Goal: Check status

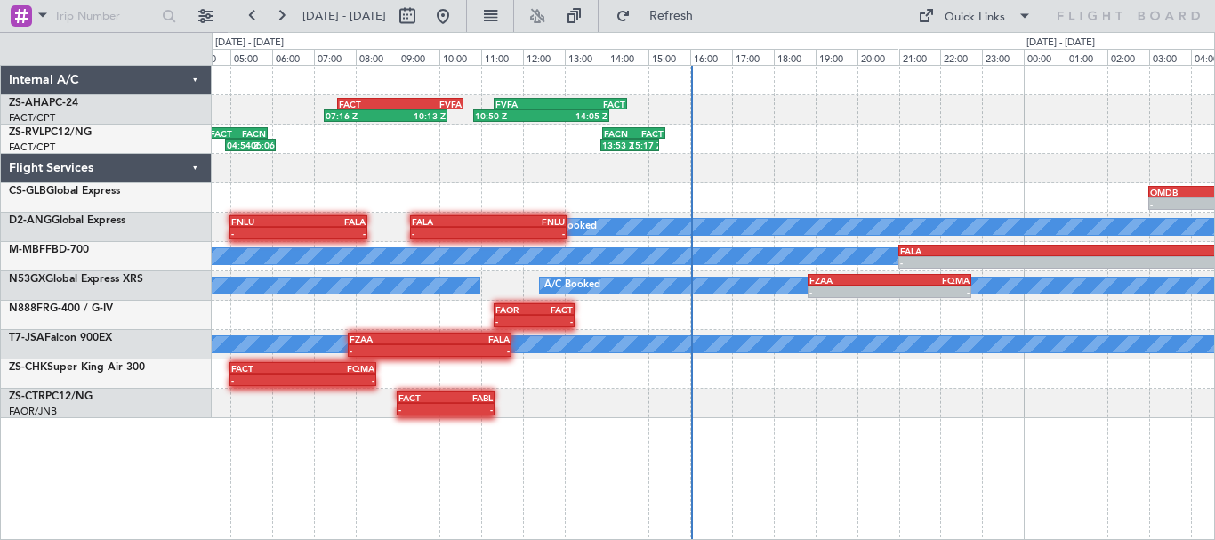
click at [798, 182] on div at bounding box center [713, 168] width 1002 height 29
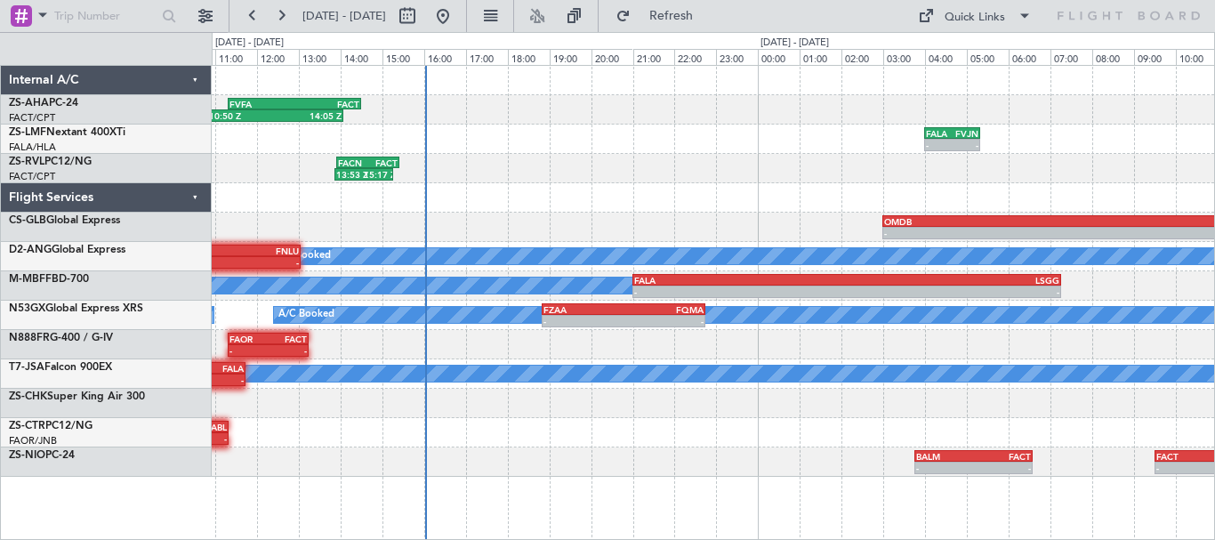
click at [585, 203] on div "10:50 Z 14:05 Z FVFA 11:20 Z FACT 14:30 Z FACT 07:35 Z FVFA 10:35 Z 07:16 Z 10:…" at bounding box center [713, 271] width 1002 height 411
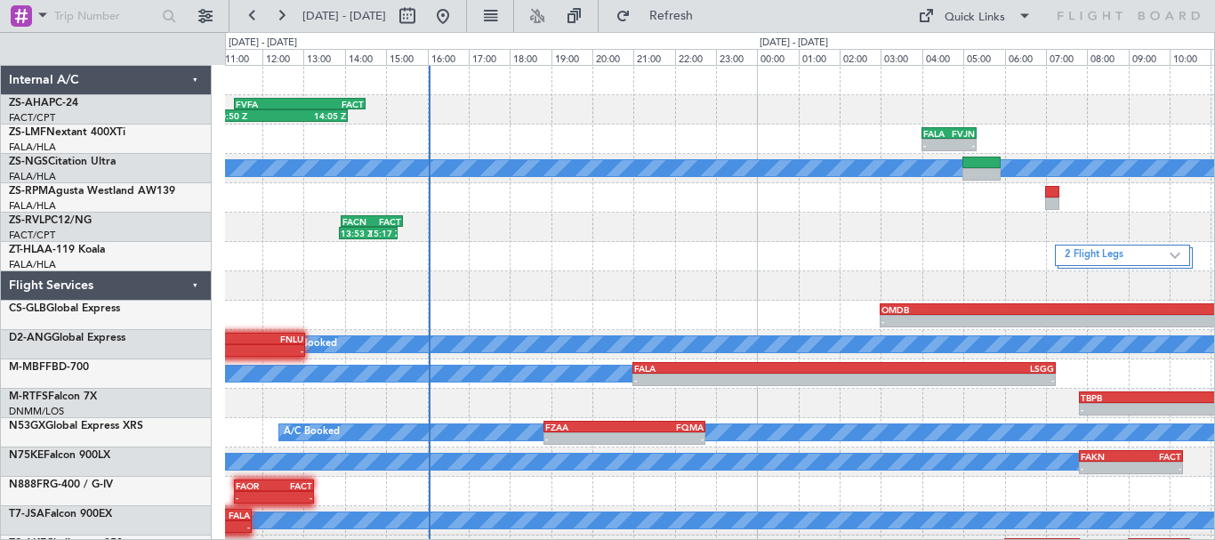
click at [601, 247] on div "2 Flight Legs FALO 13:00 Z Rust 15:10 Z - - - - Rust 15:40 Z FALA 17:15 Z" at bounding box center [719, 256] width 989 height 29
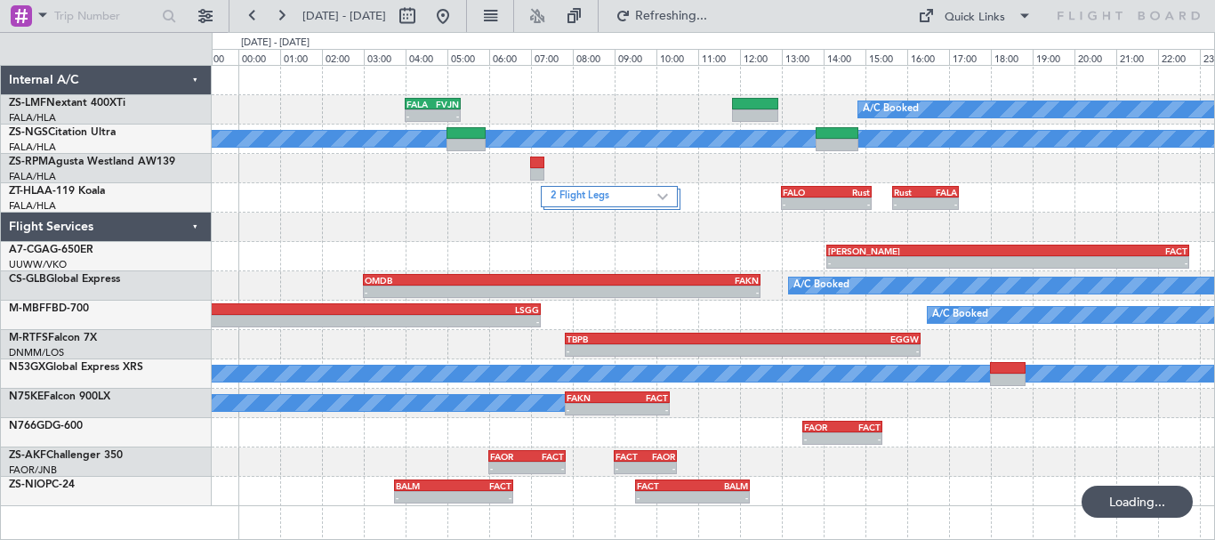
click at [568, 108] on div "- - FALA 04:00 Z FVJN 05:20 Z A/C Booked" at bounding box center [713, 109] width 1002 height 29
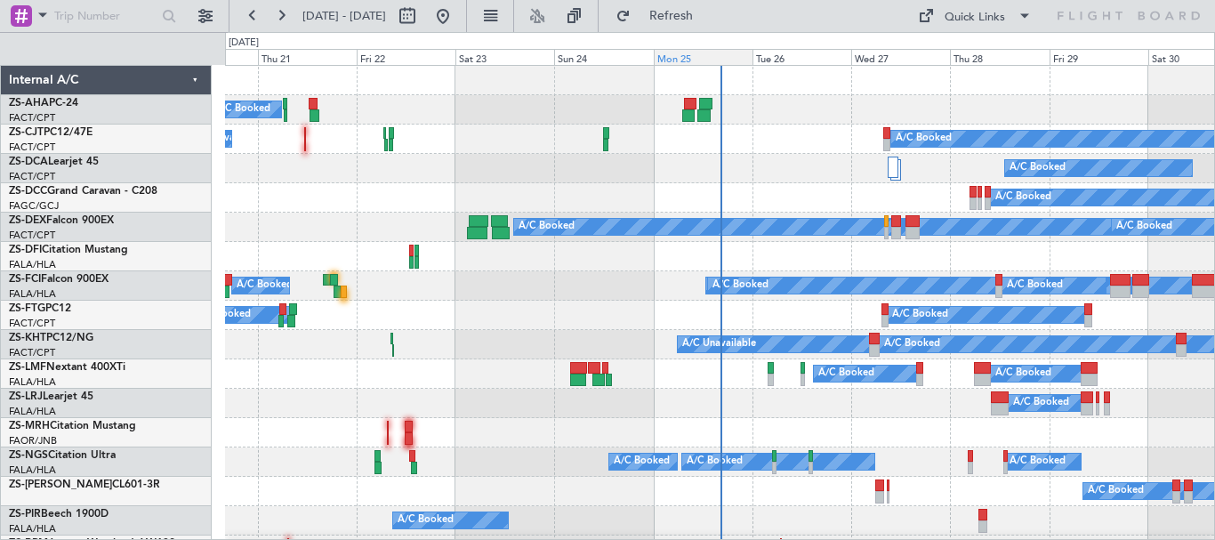
click at [682, 54] on div "Mon 25" at bounding box center [703, 57] width 99 height 16
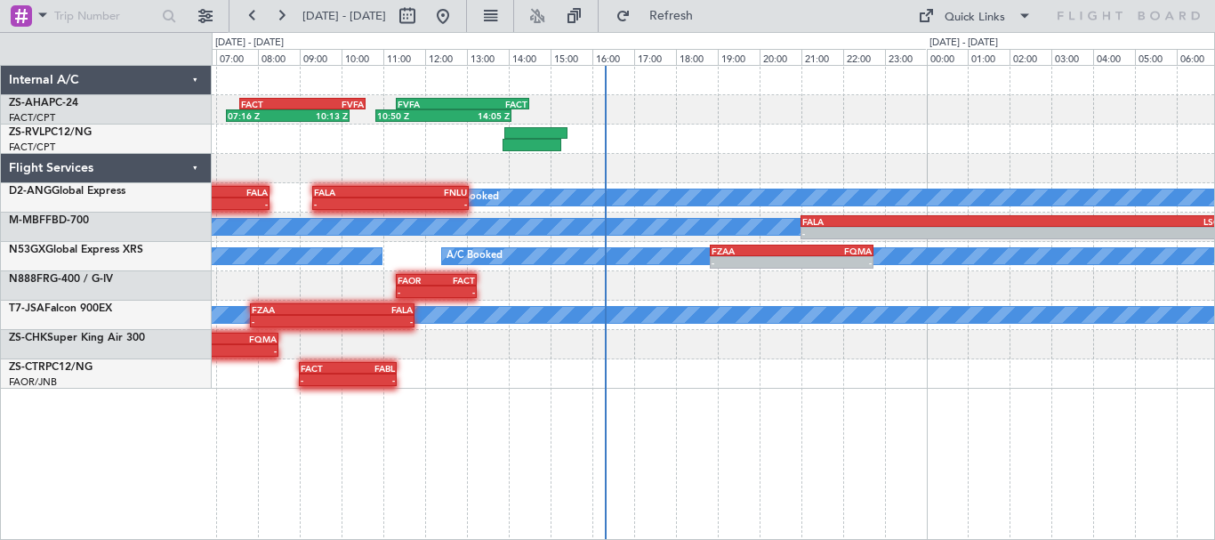
click at [608, 174] on div "07:16 Z 10:13 Z FACT 07:35 Z FVFA 10:35 Z 10:50 Z 14:05 Z FVFA 11:20 Z FACT 14:…" at bounding box center [713, 227] width 1002 height 323
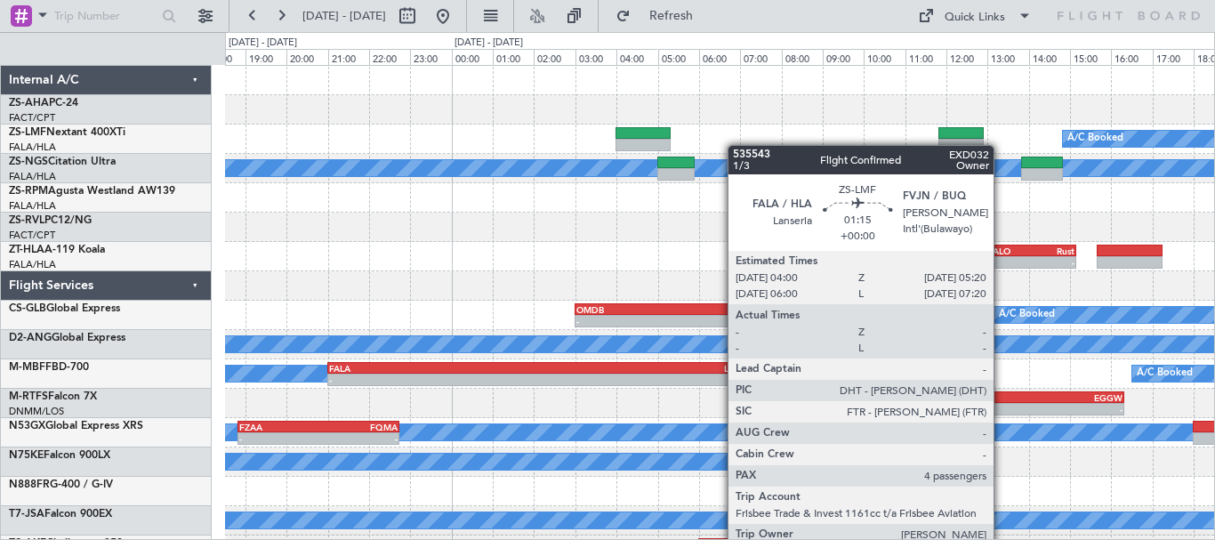
click at [557, 173] on div "10:50 Z 14:05 Z FVFA 11:20 Z FACT 14:30 Z A/C Booked A/C Booked A/C Booked A/C …" at bounding box center [719, 344] width 989 height 557
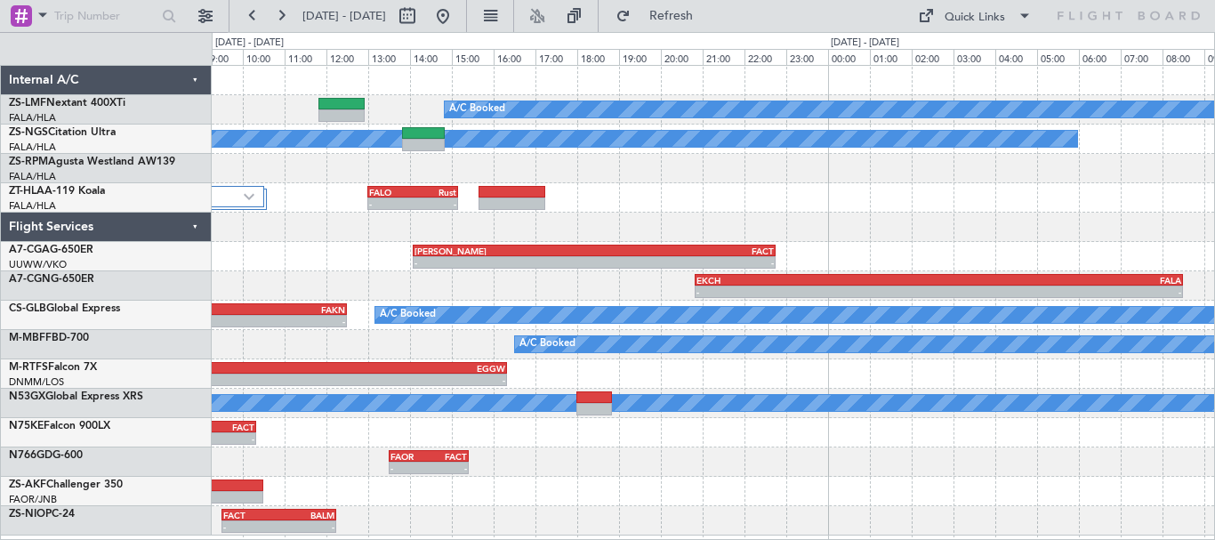
click at [696, 227] on div "A/C Booked A/C Booked A/C Booked A/C Booked 2 Flight Legs FALO 13:00 Z Rust 15:…" at bounding box center [713, 300] width 1002 height 469
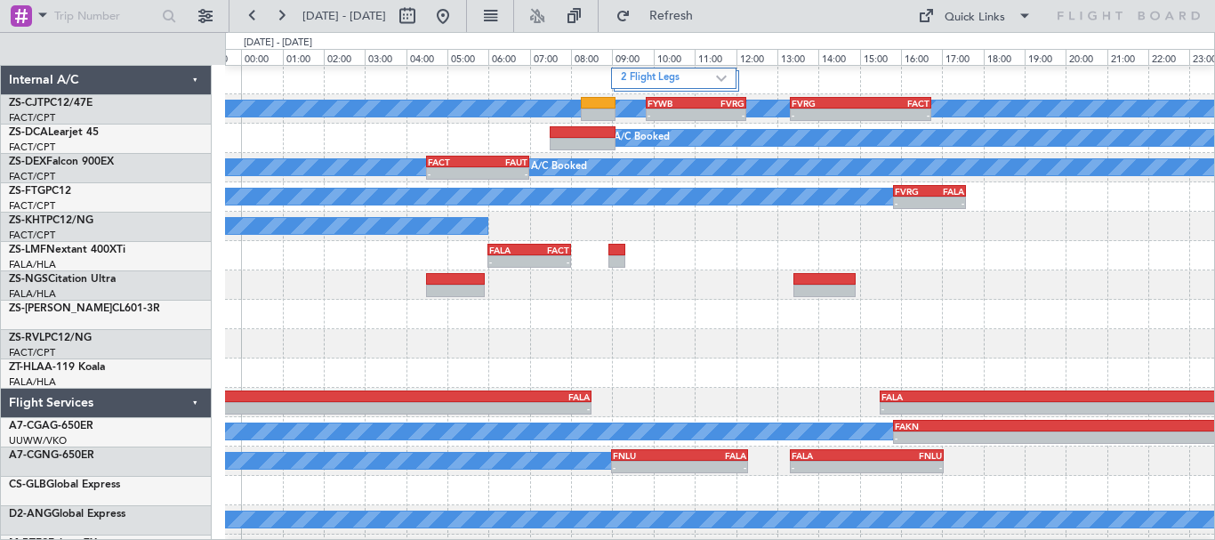
click at [437, 349] on div at bounding box center [719, 343] width 989 height 29
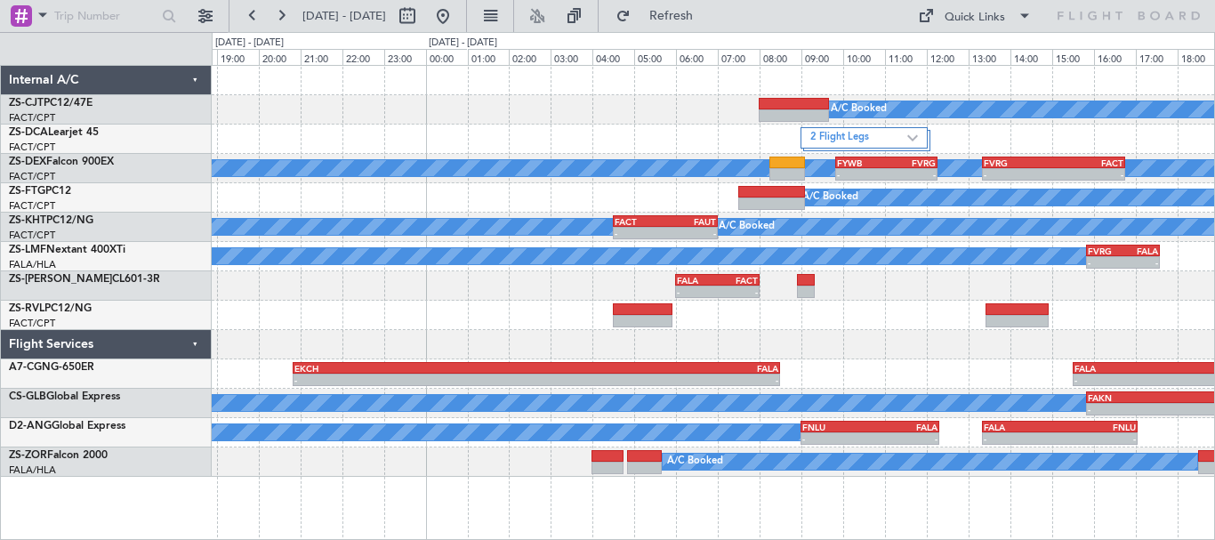
click at [1167, 310] on div at bounding box center [713, 315] width 1002 height 29
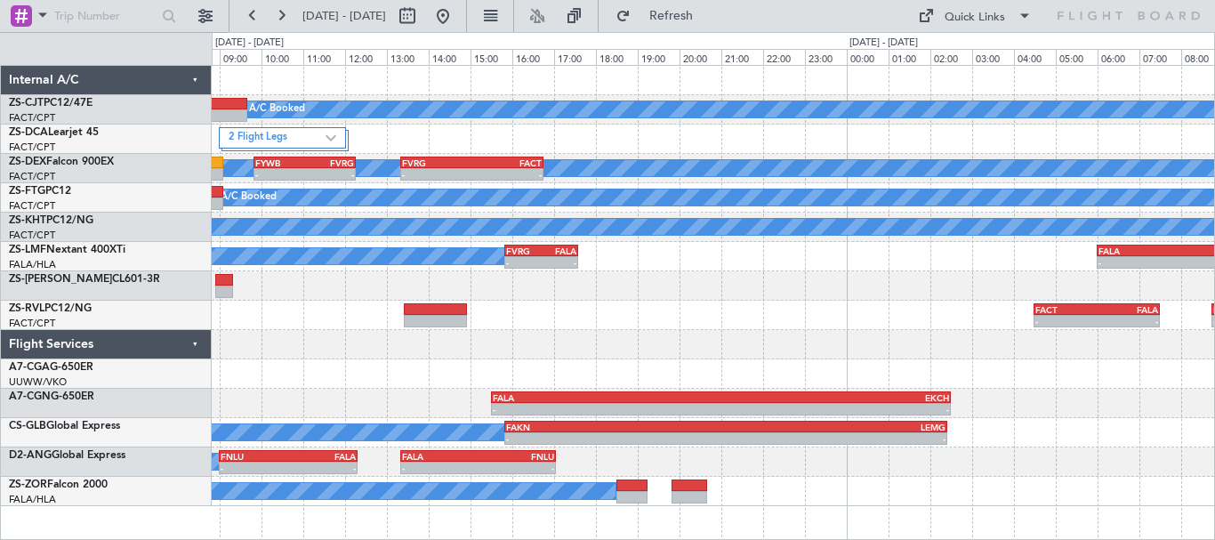
click at [318, 377] on div "A/C Booked 2 Flight Legs A/C Booked A/C Booked A/C Booked - - FYWB 09:50 Z FVRG…" at bounding box center [713, 286] width 1002 height 440
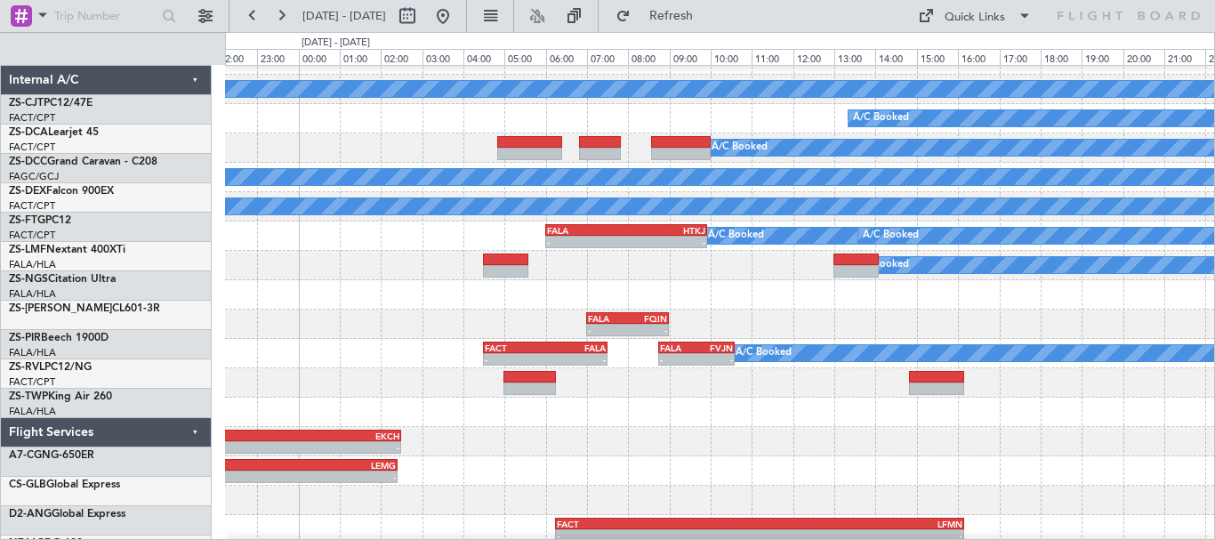
click at [389, 390] on div at bounding box center [719, 382] width 989 height 29
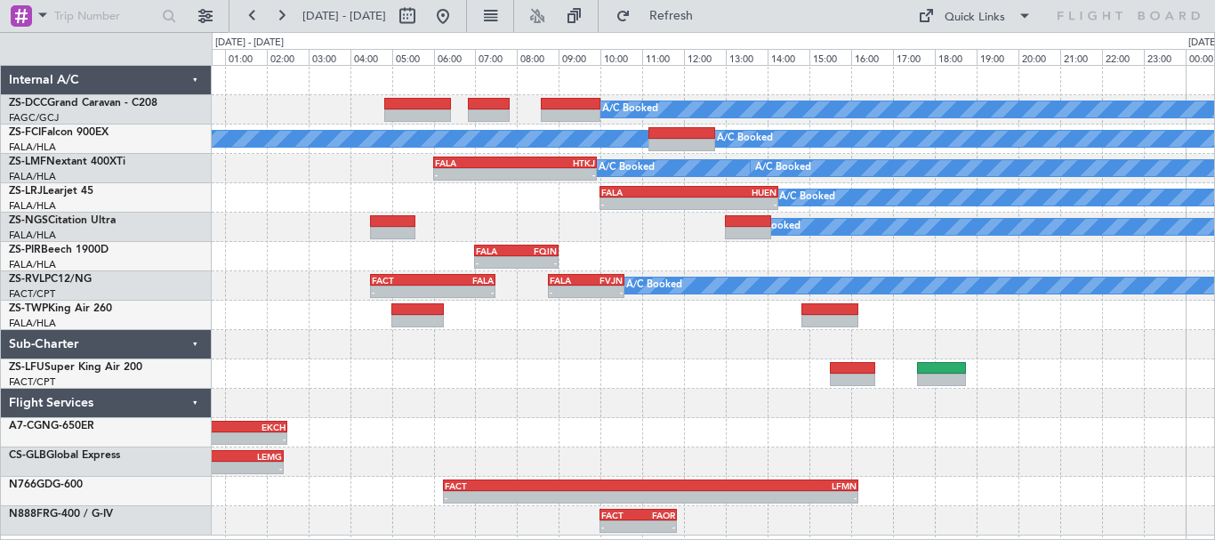
click at [895, 487] on div "- - FACT 06:15 Z LFMN 16:10 Z" at bounding box center [713, 491] width 1002 height 29
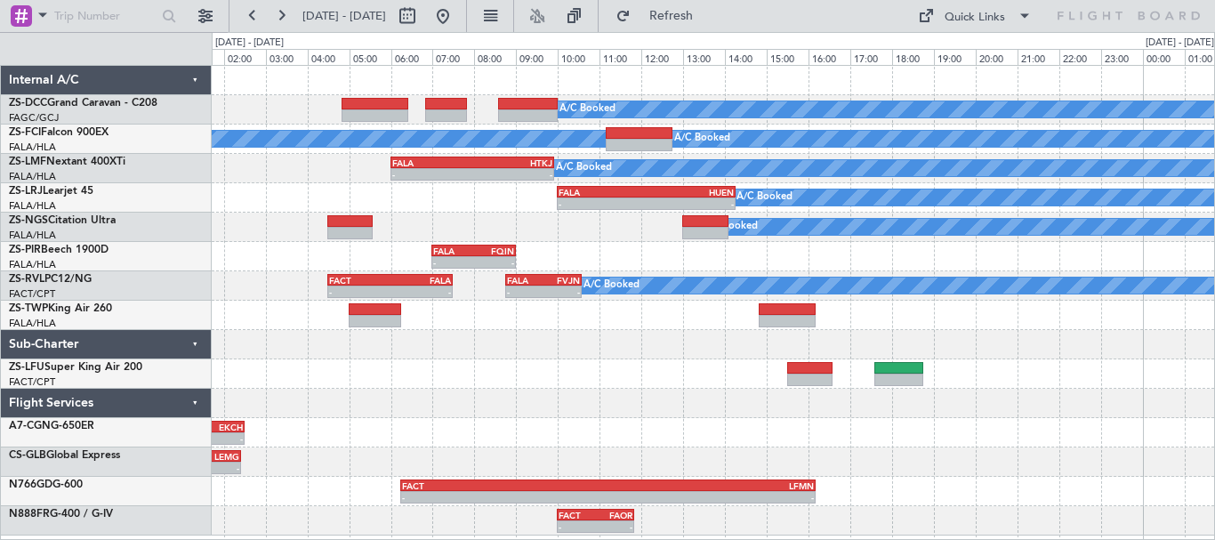
click at [621, 397] on div at bounding box center [713, 403] width 1002 height 29
